Goal: Task Accomplishment & Management: Use online tool/utility

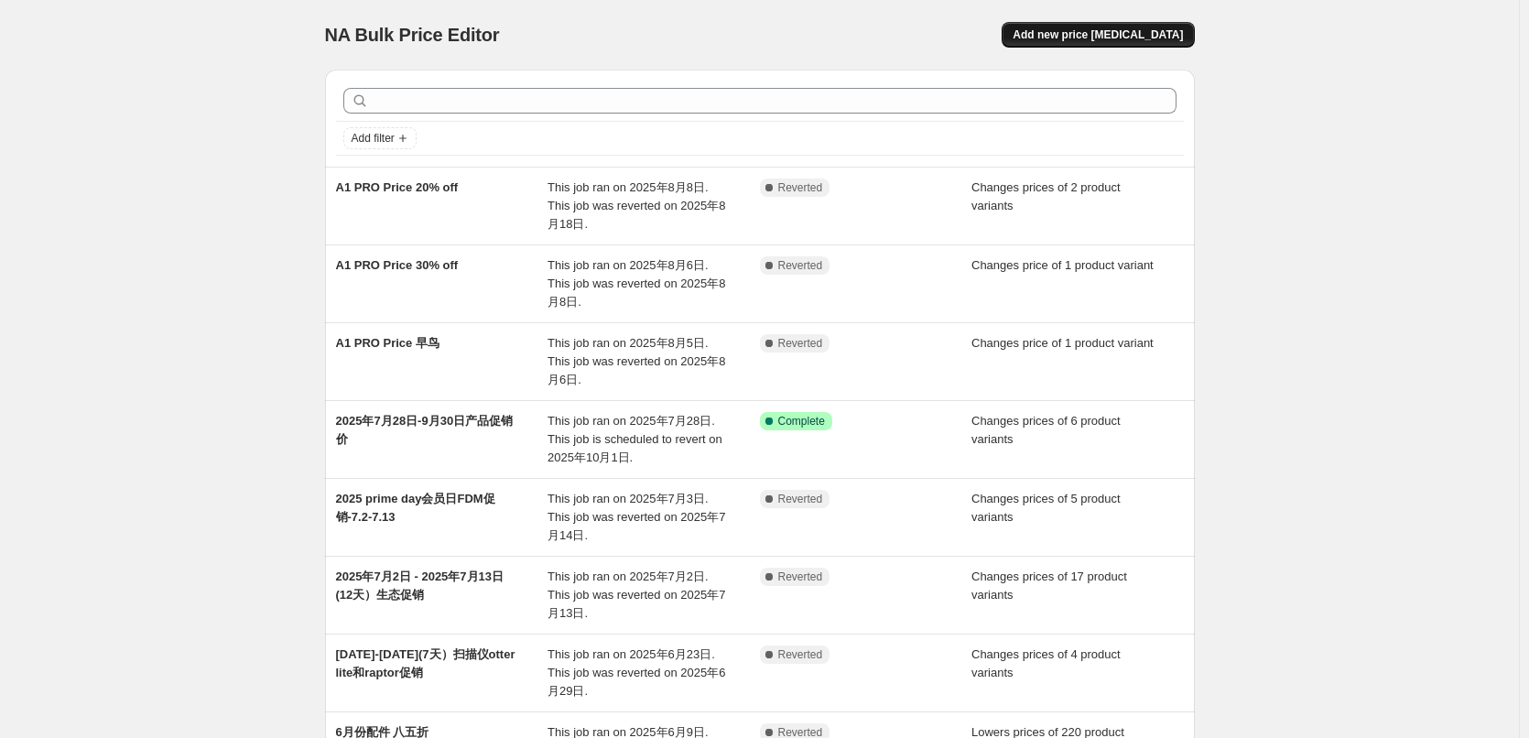
click at [1081, 38] on span "Add new price [MEDICAL_DATA]" at bounding box center [1098, 34] width 170 height 15
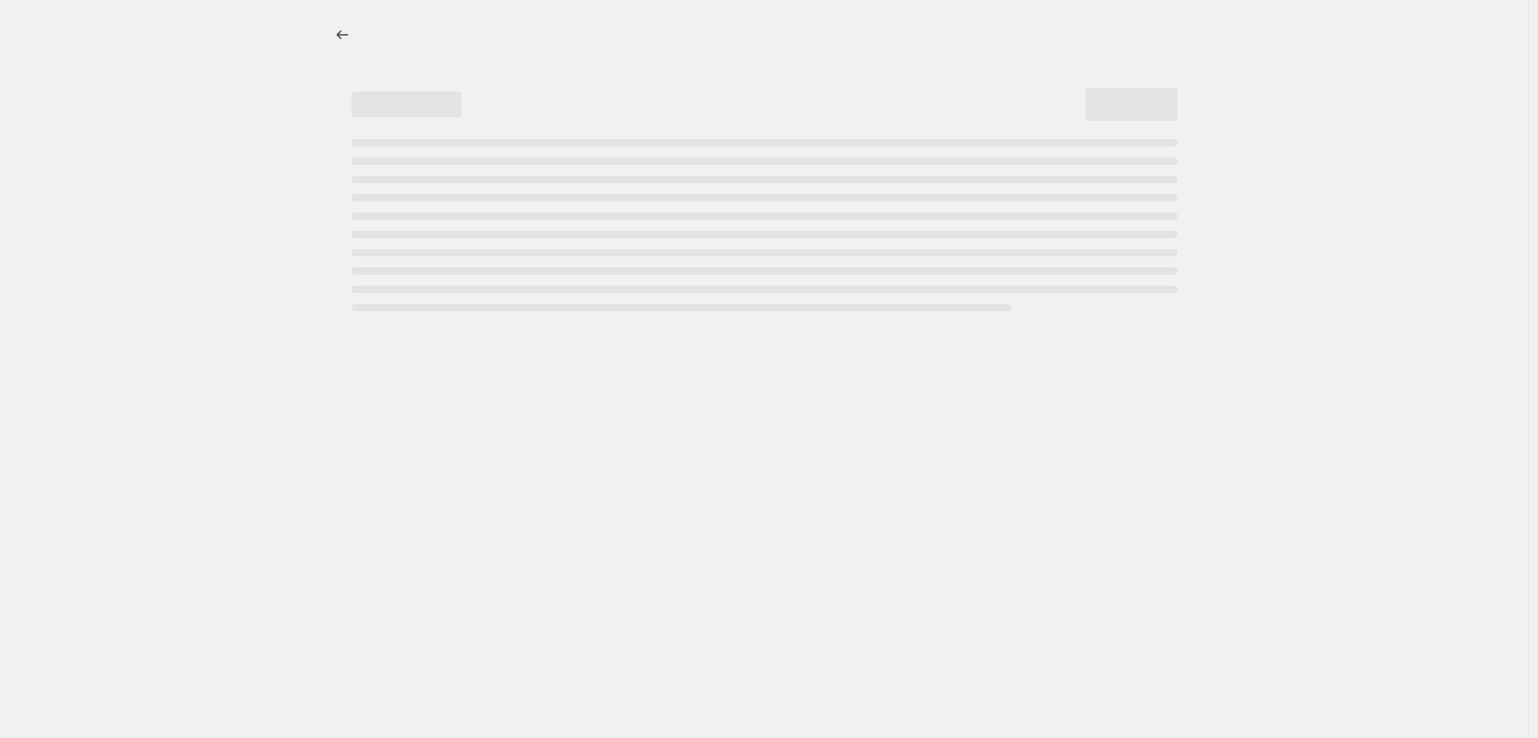
select select "percentage"
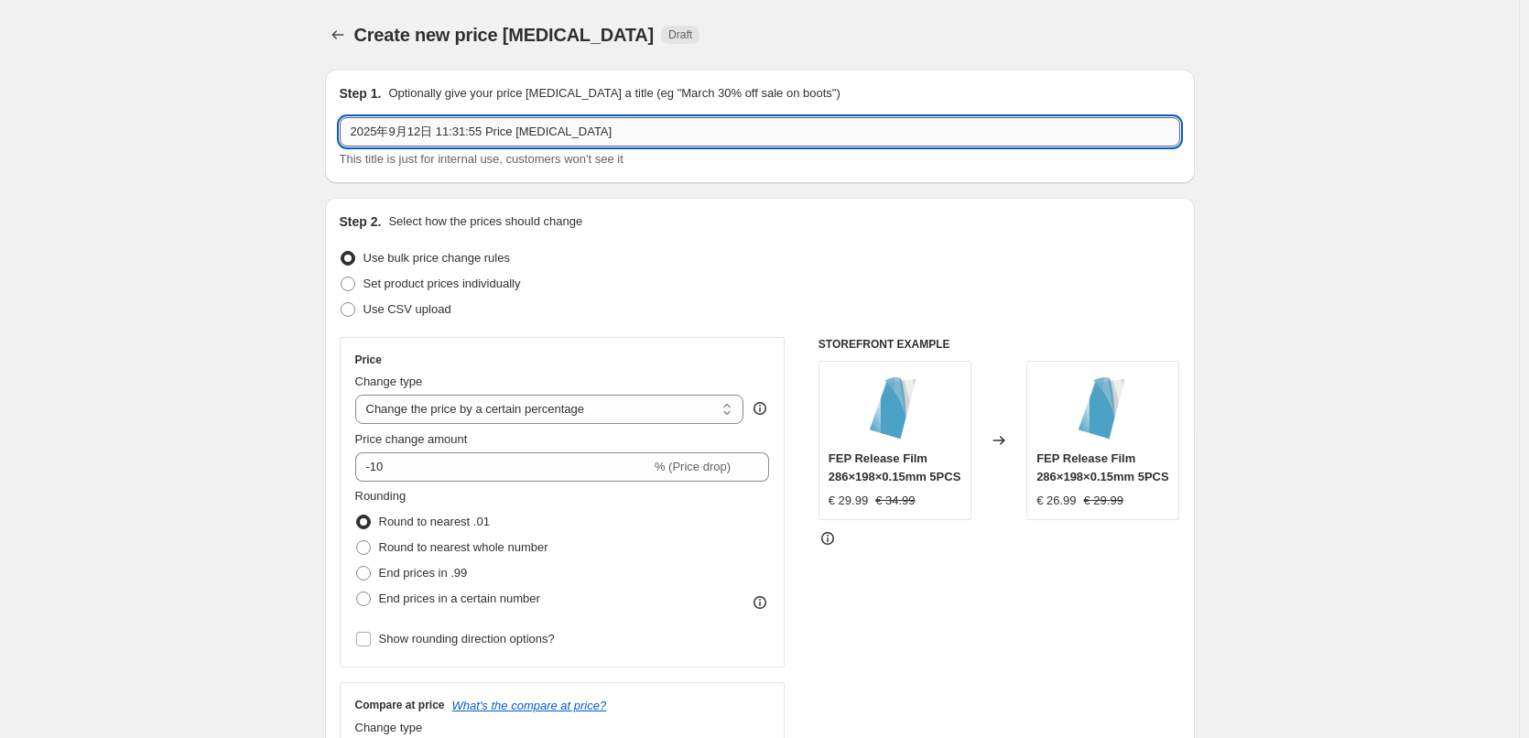
click at [480, 134] on input "2025年9月12日 11:31:55 Price [MEDICAL_DATA]" at bounding box center [760, 131] width 840 height 29
drag, startPoint x: 637, startPoint y: 139, endPoint x: 308, endPoint y: 165, distance: 330.6
type input "915-923秋促"
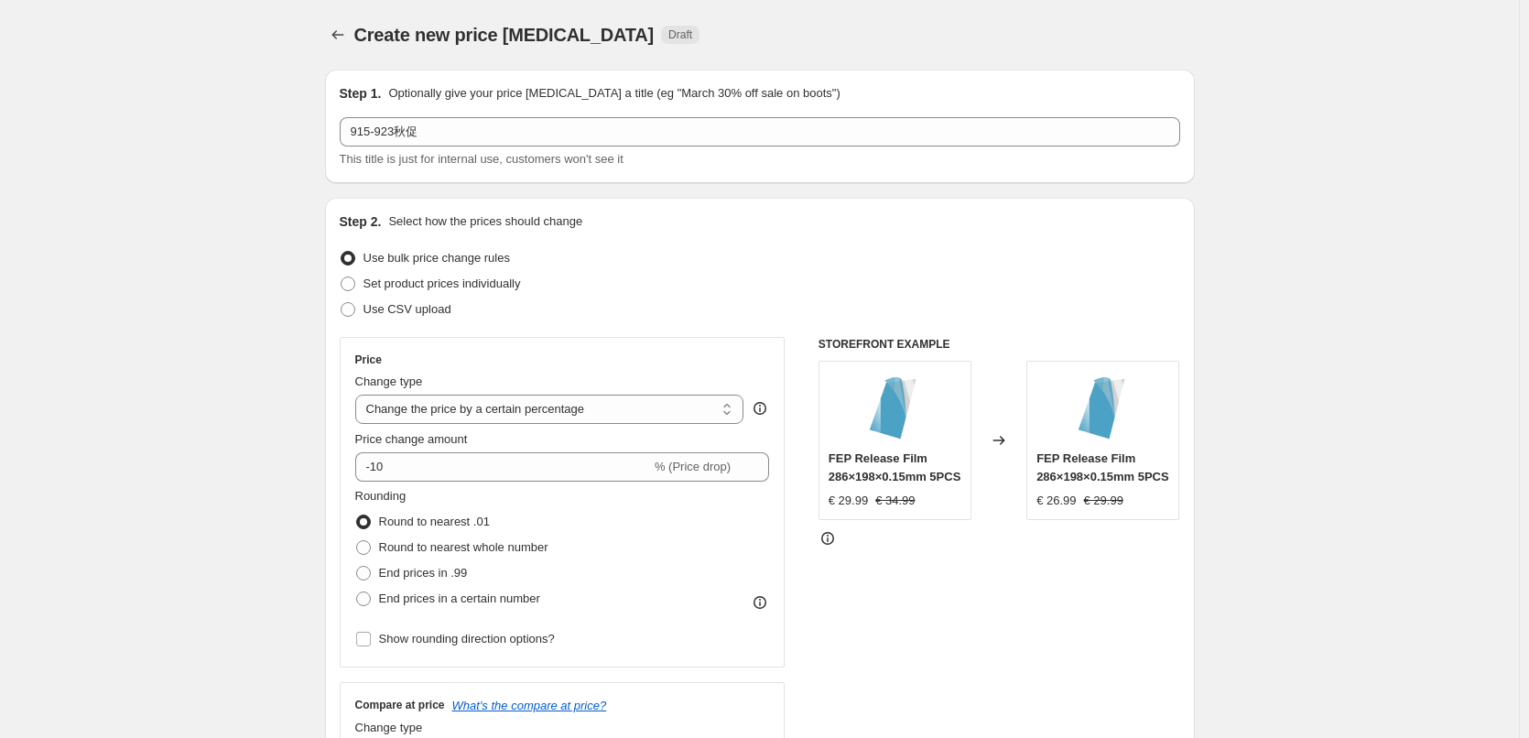
click at [604, 325] on div "Step 2. Select how the prices should change Use bulk price change rules Set pro…" at bounding box center [760, 518] width 840 height 613
click at [421, 287] on span "Set product prices individually" at bounding box center [441, 283] width 157 height 14
click at [341, 277] on input "Set product prices individually" at bounding box center [341, 276] width 1 height 1
radio input "true"
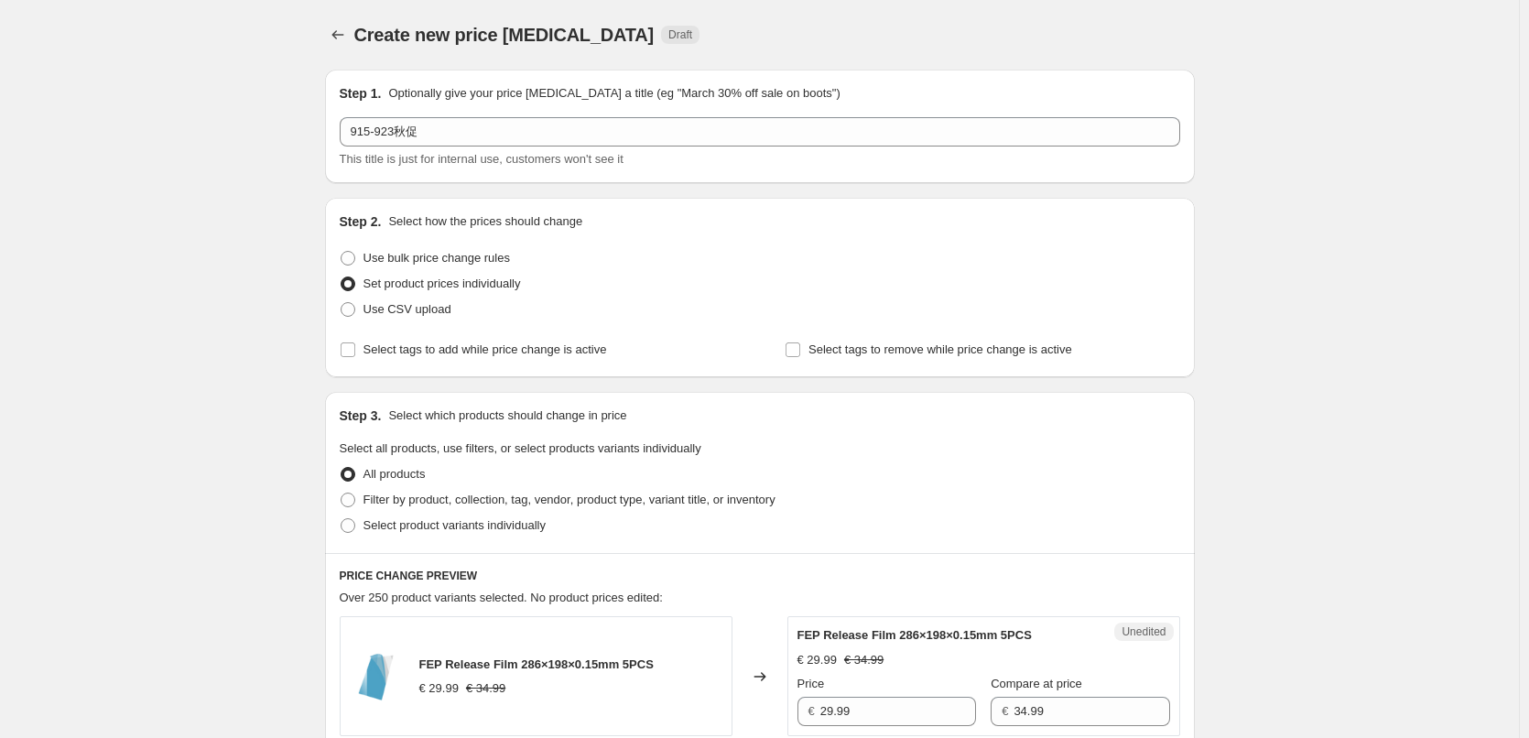
click at [504, 363] on div "Step 2. Select how the prices should change Use bulk price change rules Set pro…" at bounding box center [760, 287] width 870 height 179
click at [346, 349] on input "Select tags to add while price change is active" at bounding box center [348, 349] width 15 height 15
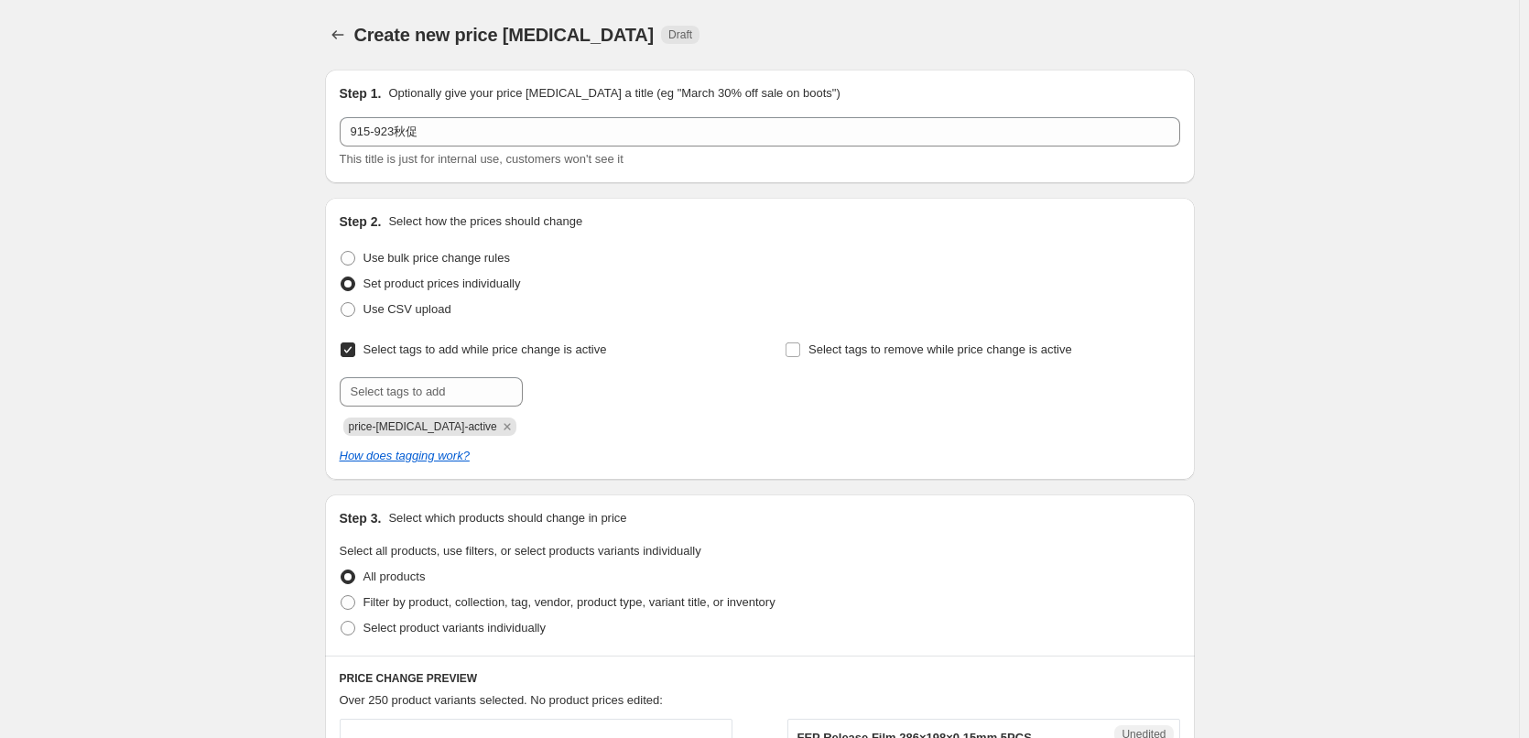
click at [352, 350] on input "Select tags to add while price change is active" at bounding box center [348, 349] width 15 height 15
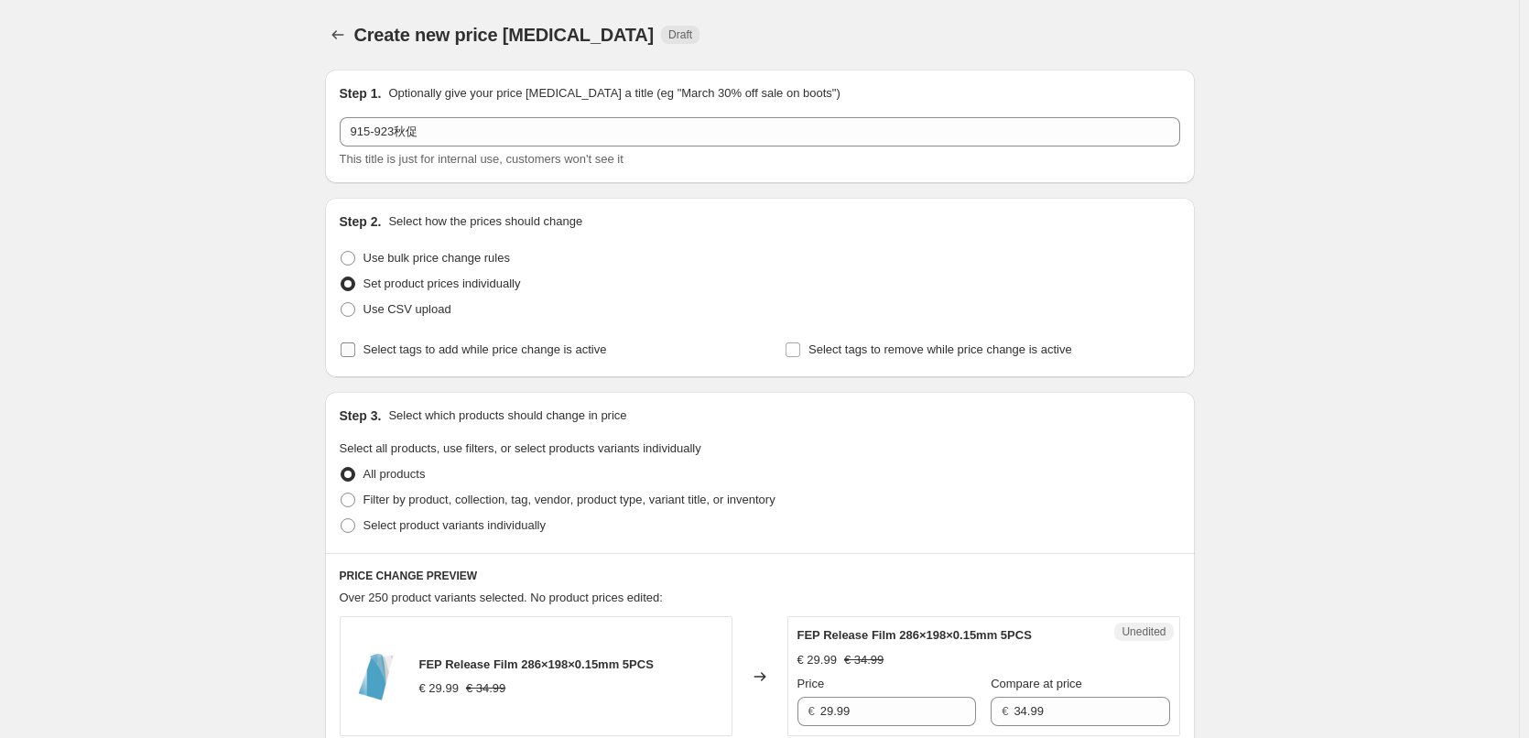
click at [406, 355] on span "Select tags to add while price change is active" at bounding box center [485, 349] width 244 height 14
click at [355, 355] on input "Select tags to add while price change is active" at bounding box center [348, 349] width 15 height 15
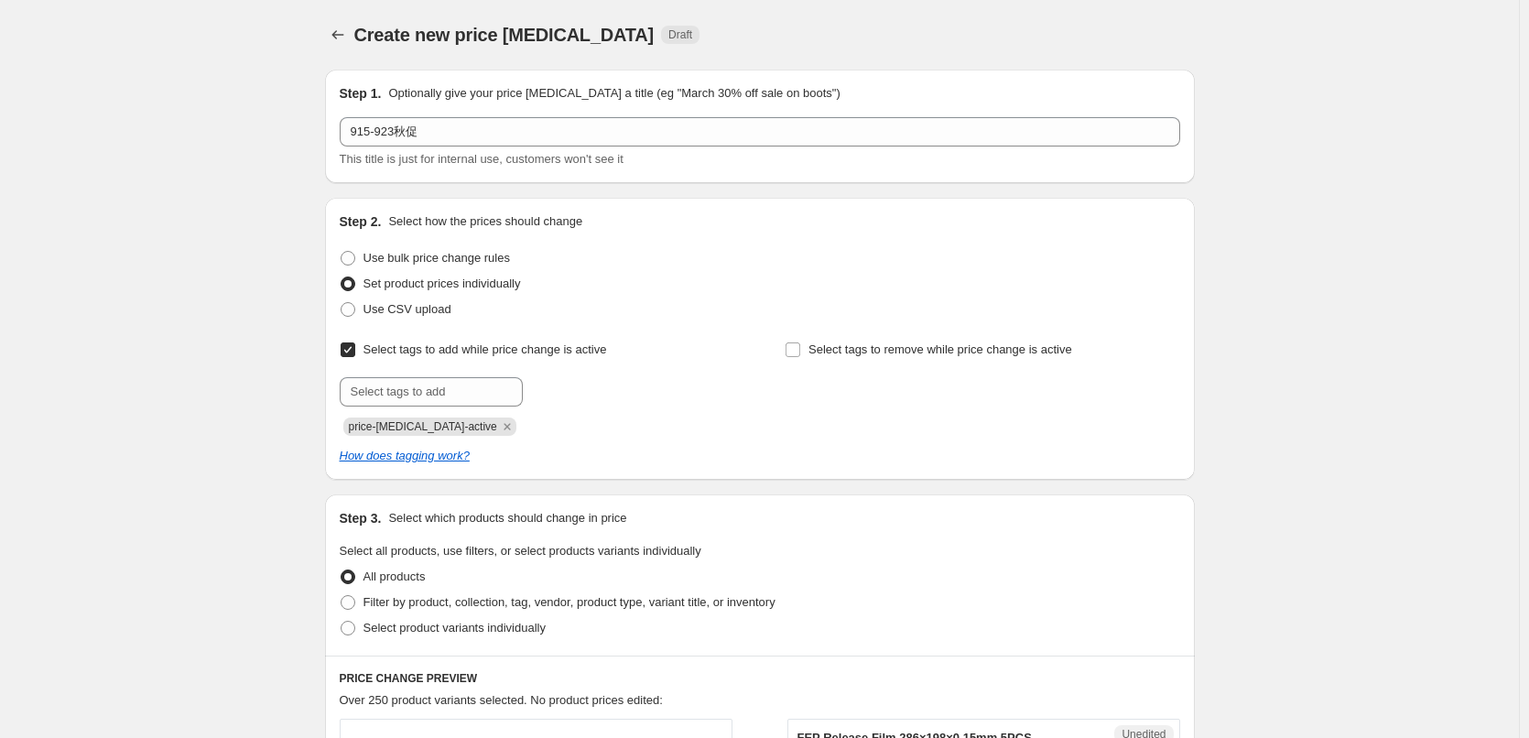
click at [405, 355] on span "Select tags to add while price change is active" at bounding box center [485, 349] width 244 height 14
click at [355, 355] on input "Select tags to add while price change is active" at bounding box center [348, 349] width 15 height 15
checkbox input "false"
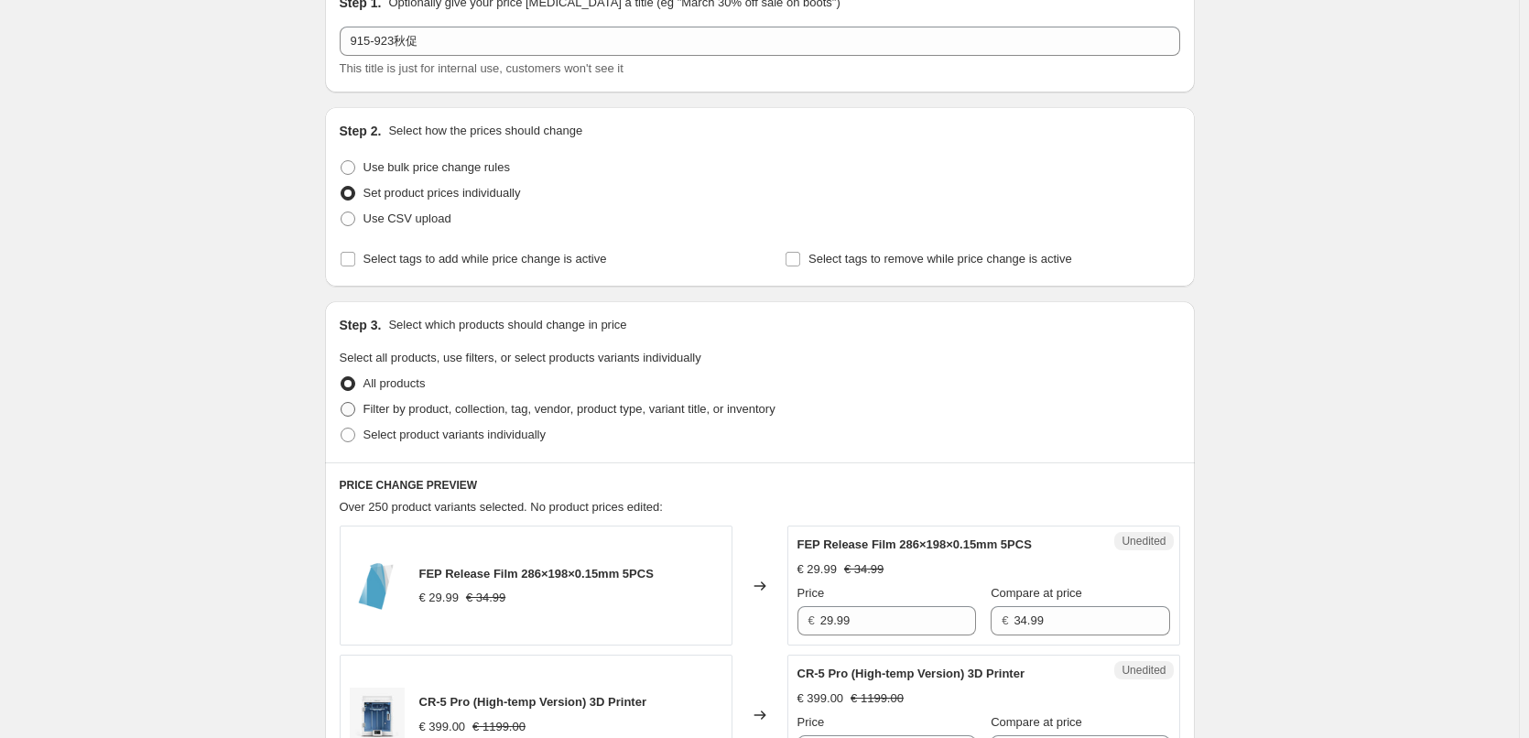
scroll to position [92, 0]
click at [426, 438] on span "Select product variants individually" at bounding box center [454, 434] width 182 height 14
click at [341, 428] on input "Select product variants individually" at bounding box center [341, 427] width 1 height 1
radio input "true"
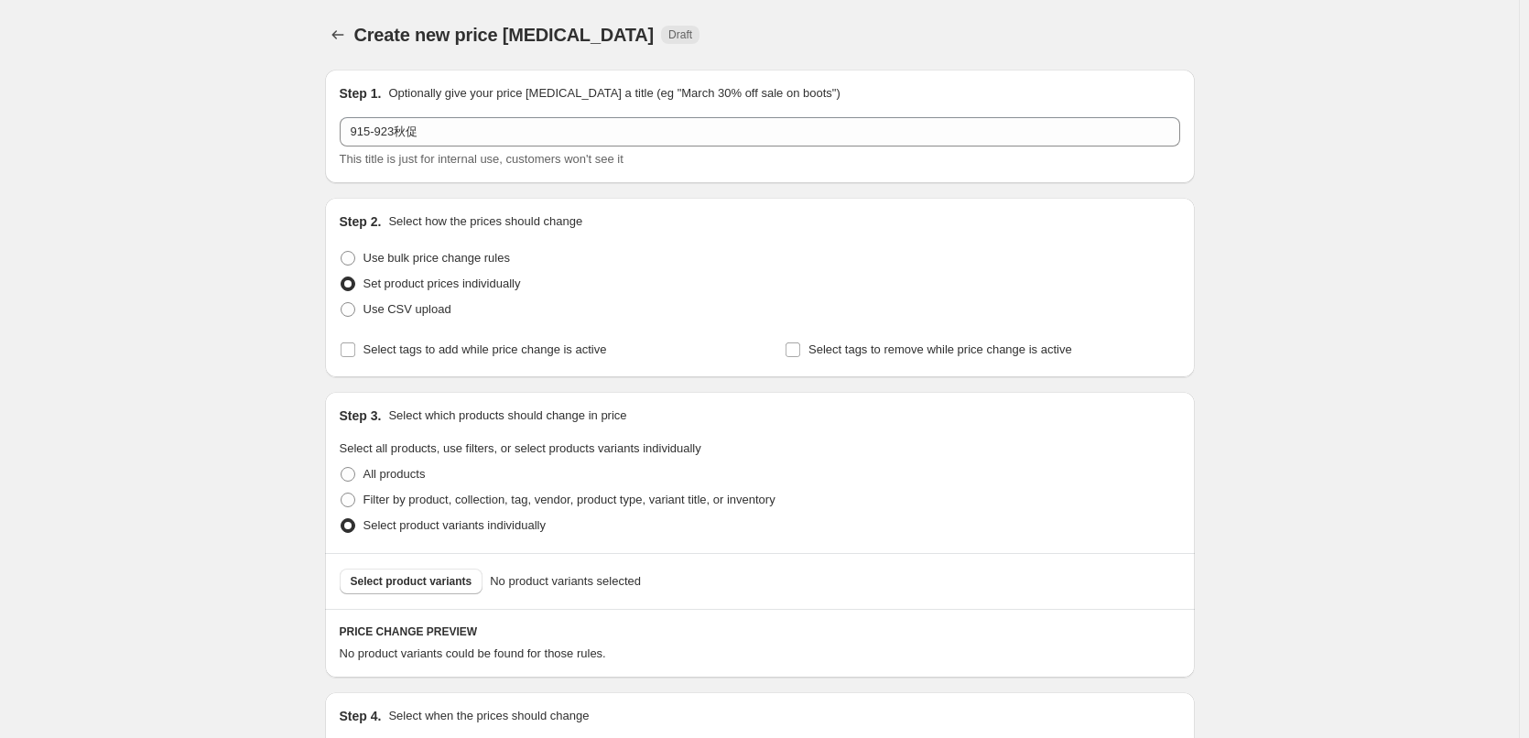
scroll to position [223, 0]
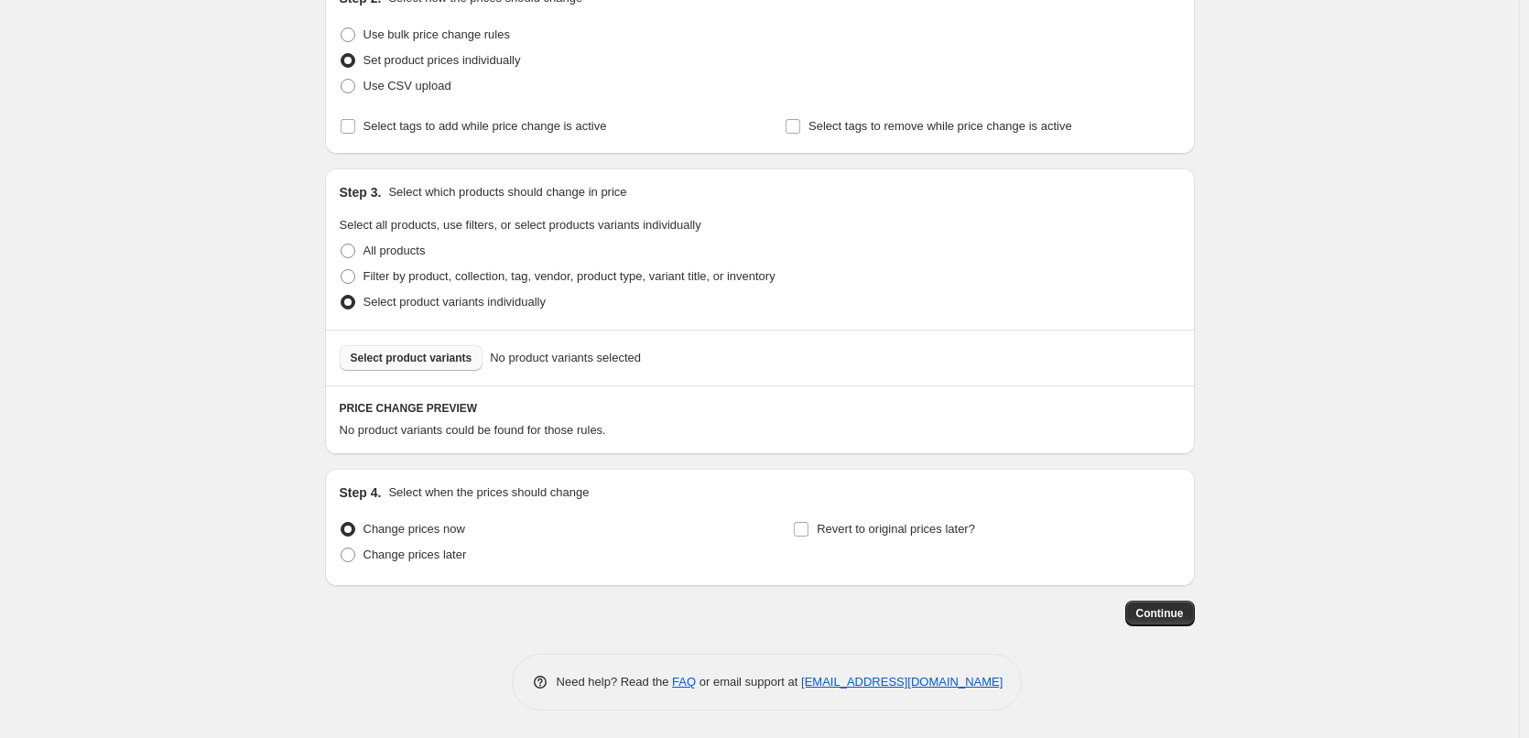
click at [448, 357] on span "Select product variants" at bounding box center [412, 358] width 122 height 15
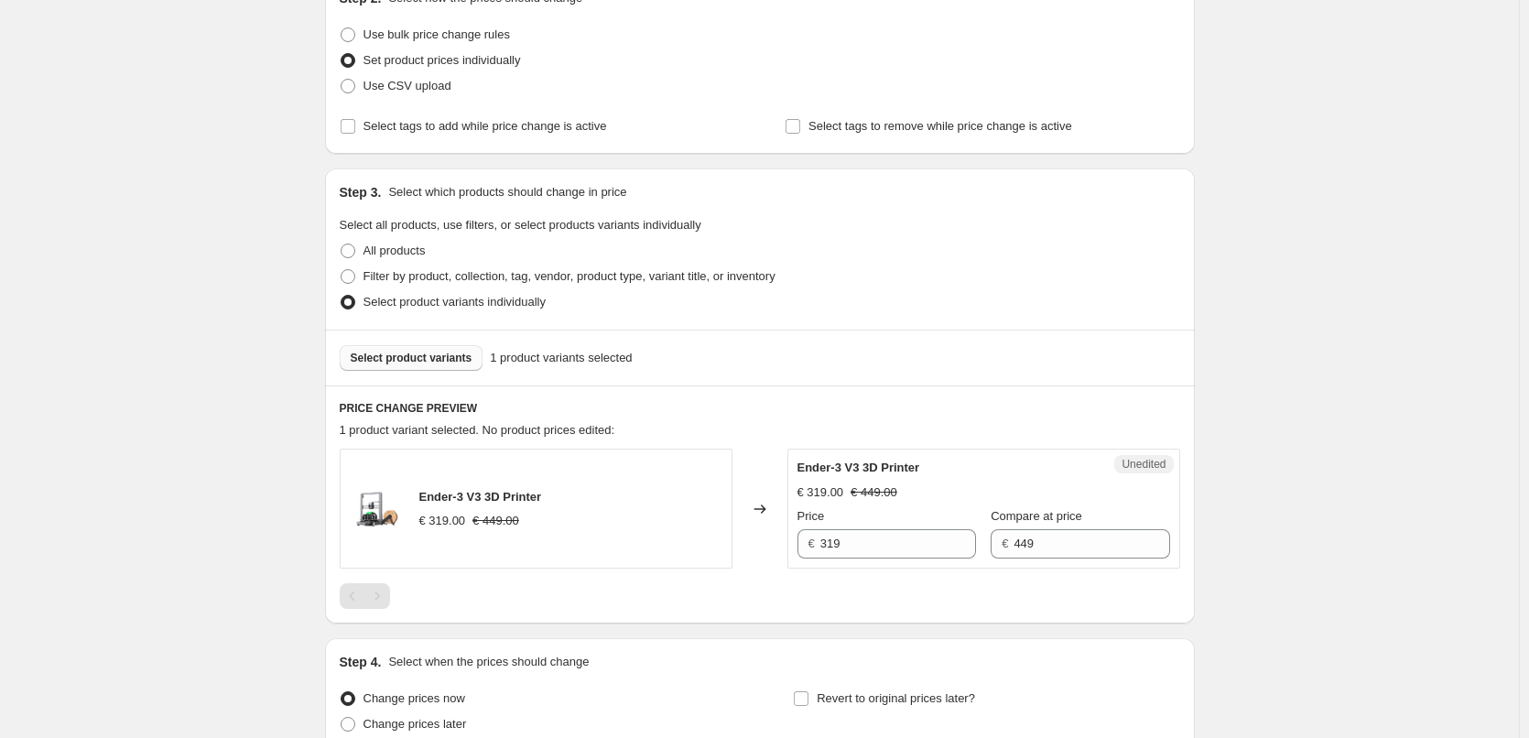
scroll to position [315, 0]
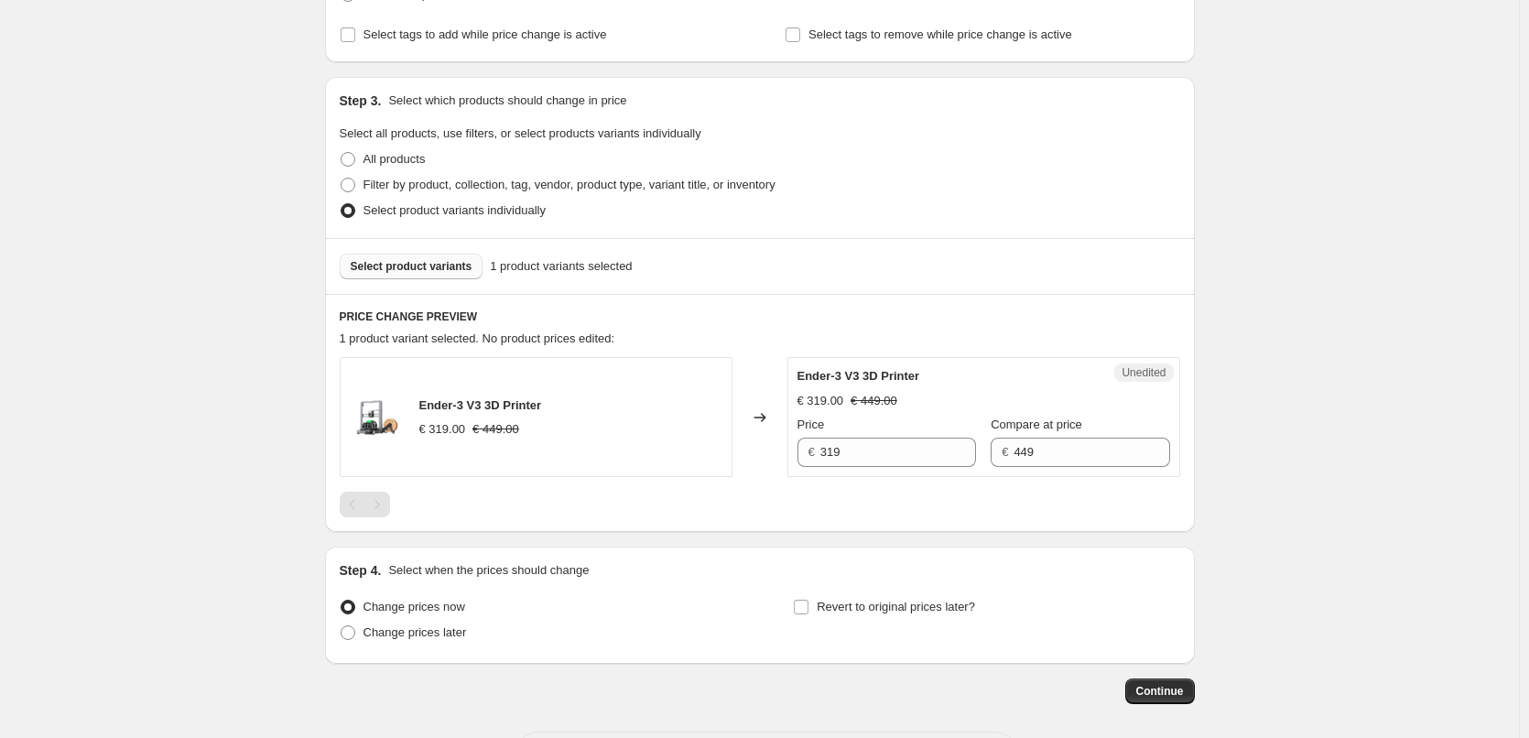
click at [615, 338] on span "1 product variant selected. No product prices edited:" at bounding box center [478, 338] width 276 height 14
click at [574, 409] on div "Ender-3 V3 3D Printer € 319.00 € 449.00" at bounding box center [536, 417] width 393 height 120
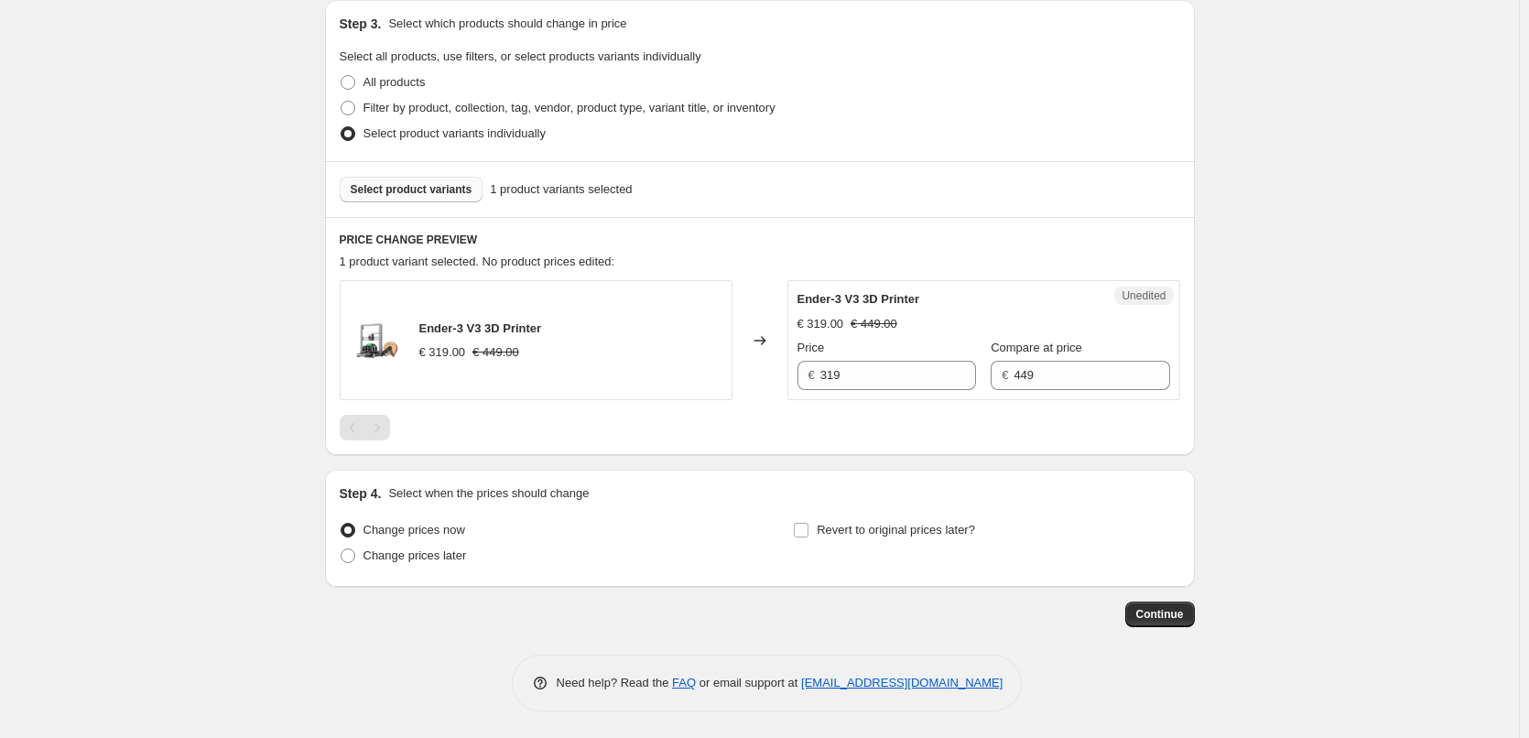
scroll to position [393, 0]
